Goal: Task Accomplishment & Management: Manage account settings

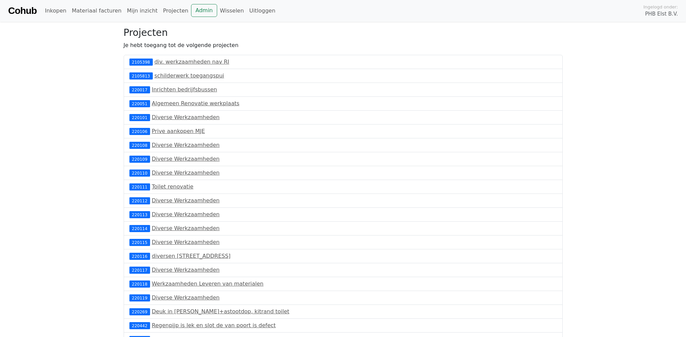
click at [26, 8] on link "Cohub" at bounding box center [22, 11] width 28 height 16
click at [25, 9] on link "Cohub" at bounding box center [22, 11] width 28 height 16
click at [105, 11] on link "Materiaal facturen 4" at bounding box center [100, 11] width 63 height 14
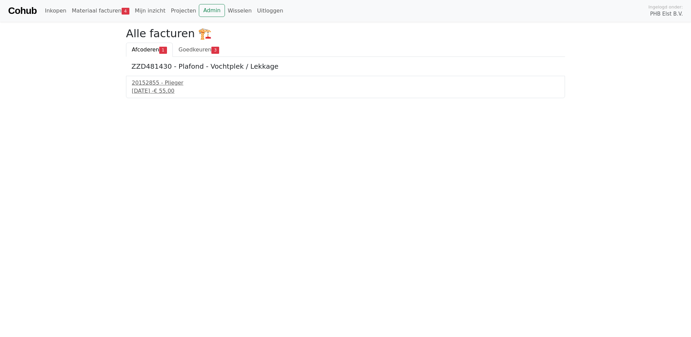
click at [151, 49] on span "Afcoderen" at bounding box center [145, 49] width 27 height 6
click at [152, 91] on div "3 september 2025 - € 55,00" at bounding box center [345, 91] width 427 height 8
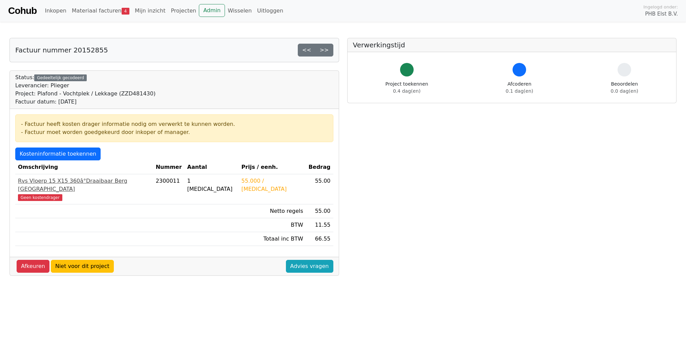
click at [45, 194] on span "Geen kostendrager" at bounding box center [40, 197] width 44 height 7
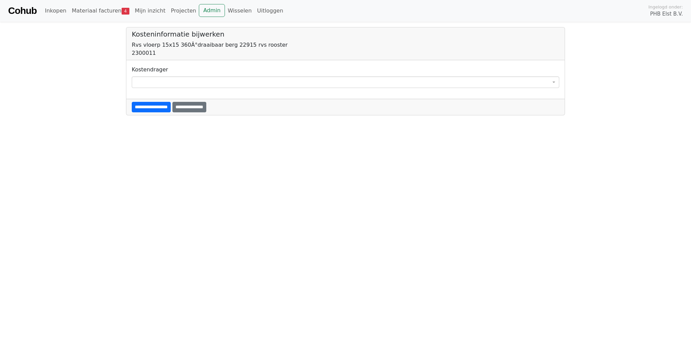
click at [172, 76] on div "**********" at bounding box center [345, 77] width 427 height 22
click at [170, 80] on span at bounding box center [345, 83] width 427 height 12
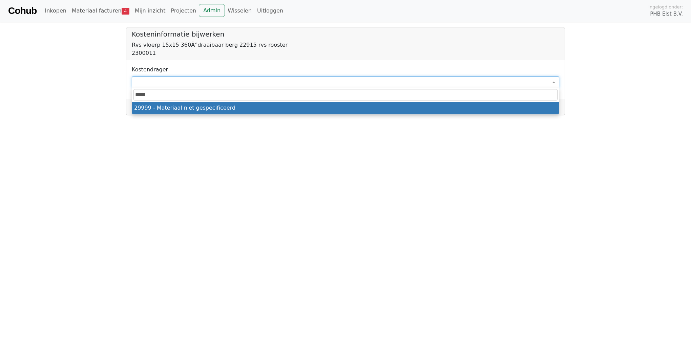
type input "*****"
select select "****"
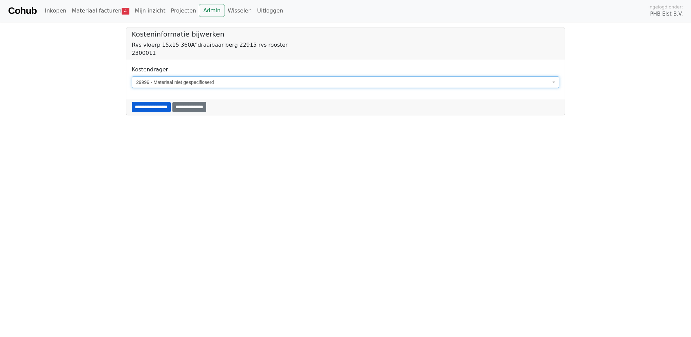
click at [153, 109] on input "**********" at bounding box center [151, 107] width 39 height 10
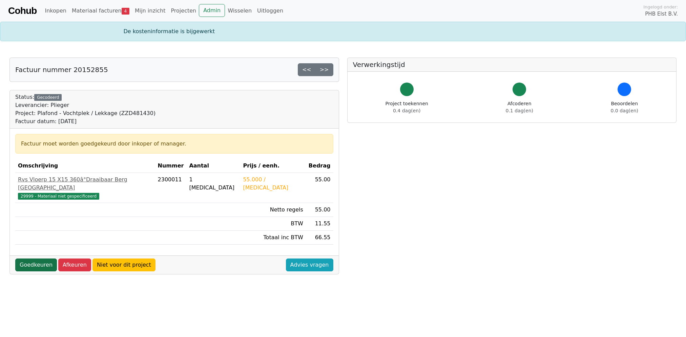
click at [49, 259] on link "Goedkeuren" at bounding box center [36, 265] width 42 height 13
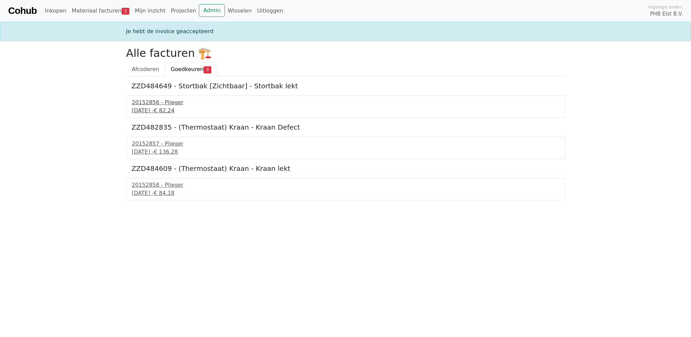
click at [148, 102] on div "20152856 - Plieger" at bounding box center [345, 103] width 427 height 8
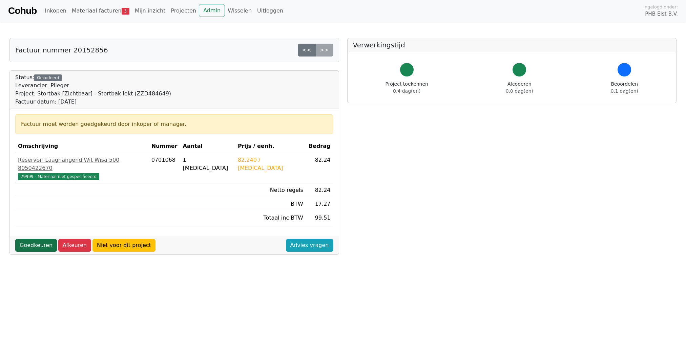
click at [31, 239] on link "Goedkeuren" at bounding box center [36, 245] width 42 height 13
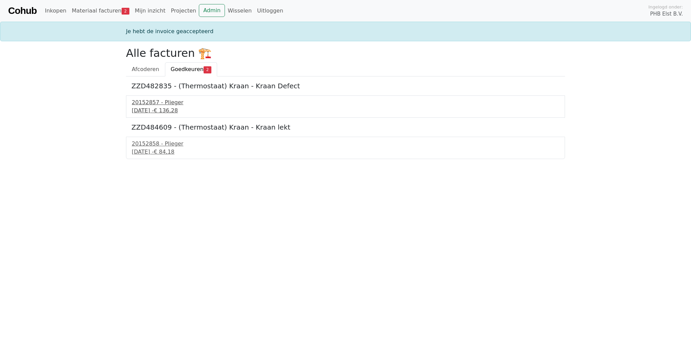
click at [150, 103] on div "20152857 - Plieger" at bounding box center [345, 103] width 427 height 8
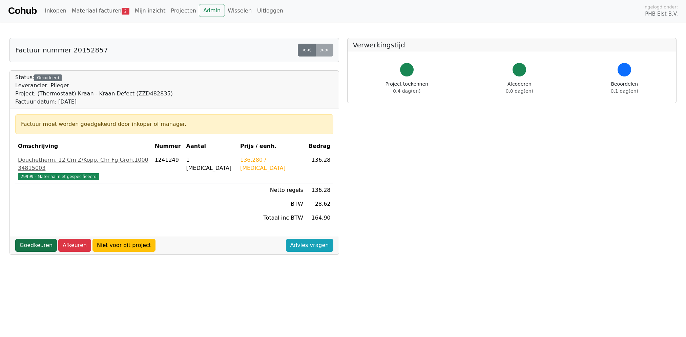
click at [29, 239] on link "Goedkeuren" at bounding box center [36, 245] width 42 height 13
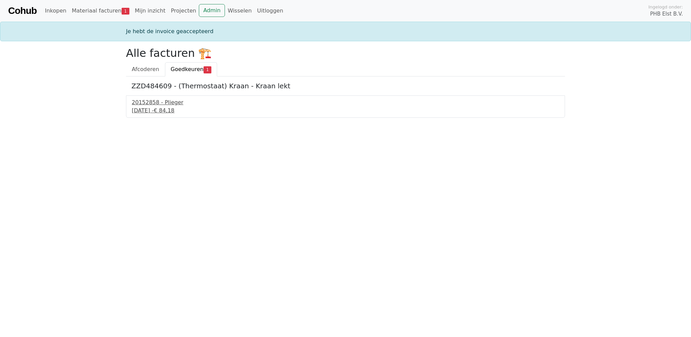
click at [151, 103] on div "20152858 - Plieger" at bounding box center [345, 103] width 427 height 8
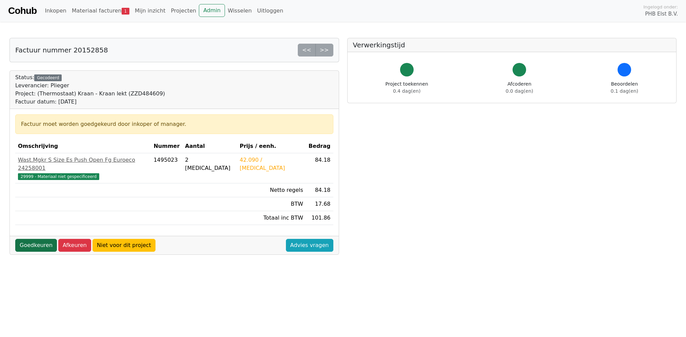
click at [40, 239] on link "Goedkeuren" at bounding box center [36, 245] width 42 height 13
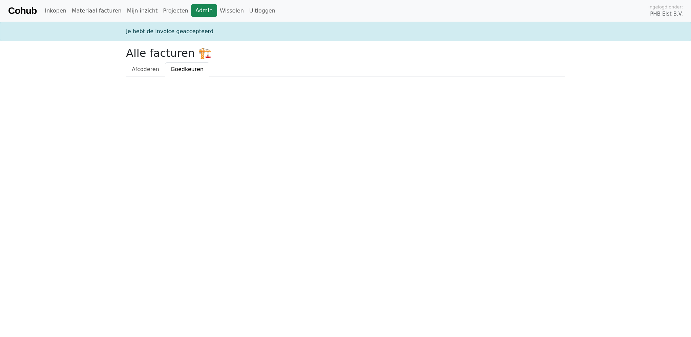
click at [191, 12] on link "Admin" at bounding box center [204, 10] width 26 height 13
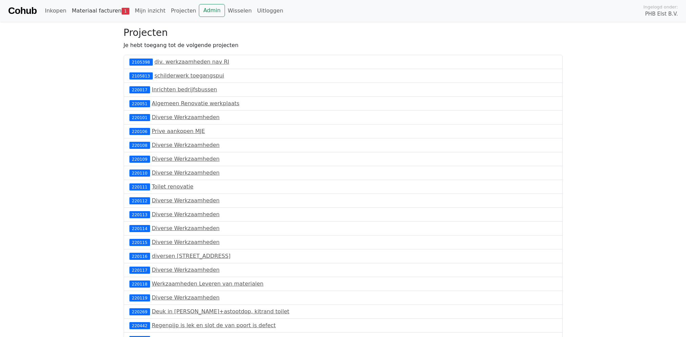
click at [101, 9] on link "Materiaal facturen 1" at bounding box center [100, 11] width 63 height 14
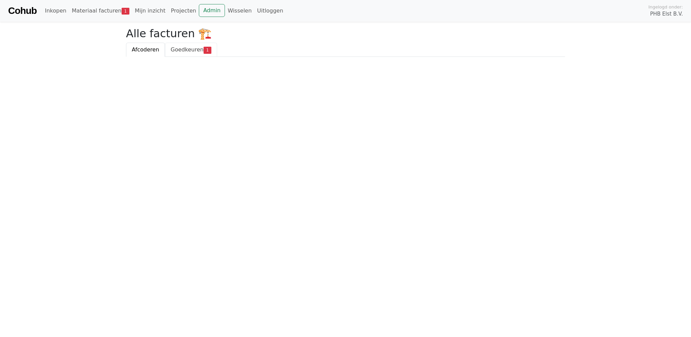
click at [186, 47] on span "Goedkeuren" at bounding box center [187, 49] width 33 height 6
click at [154, 87] on div "20152854 - Plieger" at bounding box center [345, 83] width 427 height 8
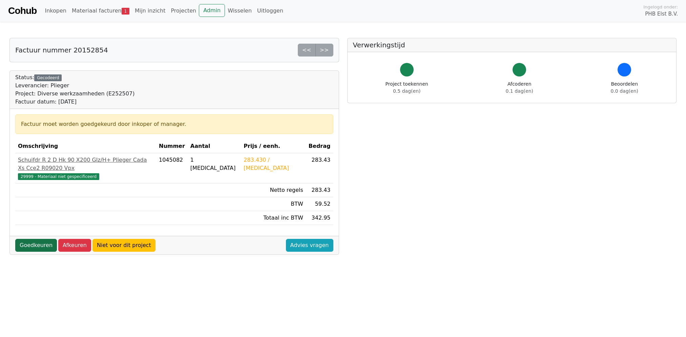
click at [35, 239] on link "Goedkeuren" at bounding box center [36, 245] width 42 height 13
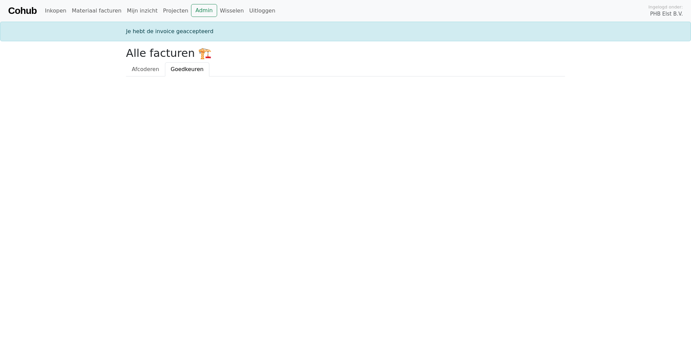
click at [26, 10] on link "Cohub" at bounding box center [22, 11] width 28 height 16
